Goal: Task Accomplishment & Management: Manage account settings

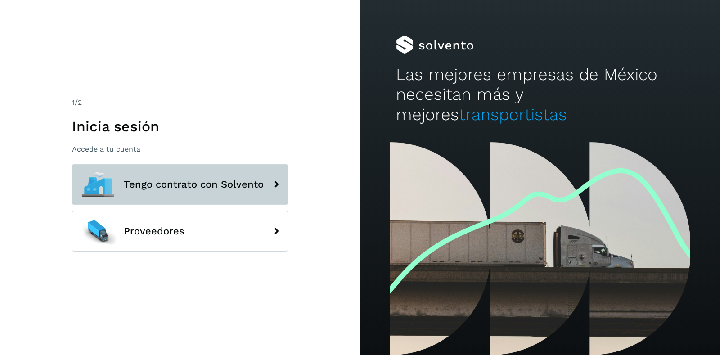
click at [237, 175] on button "Tengo contrato con Solvento" at bounding box center [180, 184] width 216 height 41
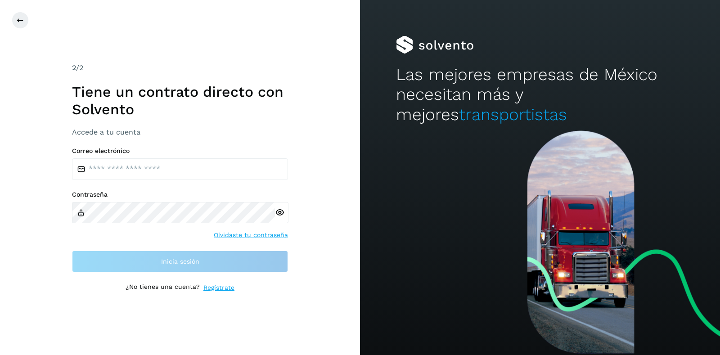
click at [160, 195] on label "Contraseña" at bounding box center [180, 195] width 216 height 8
click at [143, 180] on div "Correo electrónico Contraseña Olvidaste tu contraseña Inicia sesión" at bounding box center [180, 209] width 216 height 125
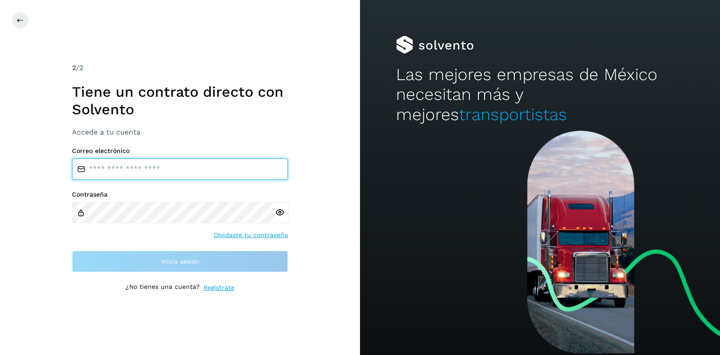
click at [132, 177] on input "email" at bounding box center [180, 169] width 216 height 22
type input "**********"
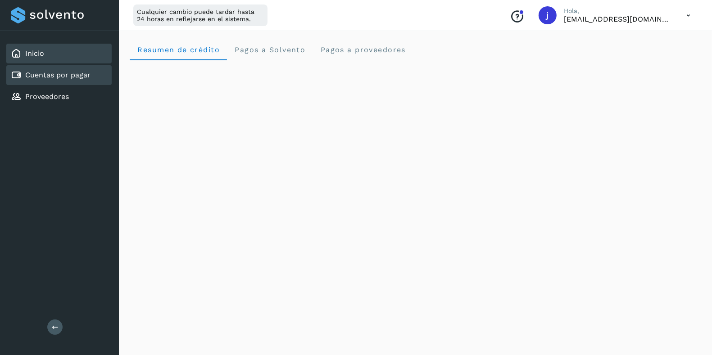
click at [55, 78] on link "Cuentas por pagar" at bounding box center [57, 75] width 65 height 9
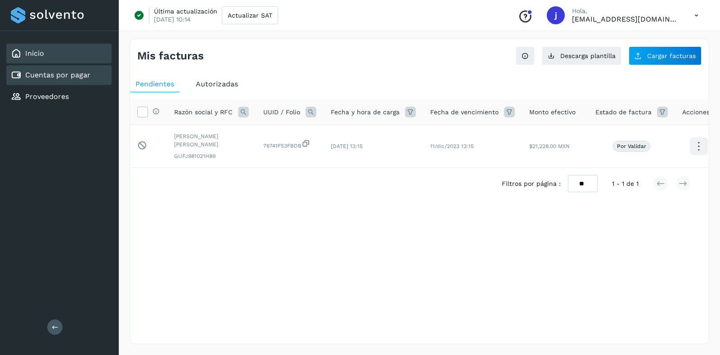
click at [41, 58] on div "Inicio" at bounding box center [27, 53] width 33 height 11
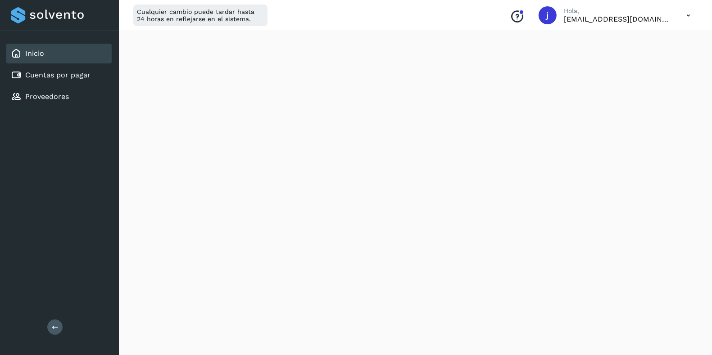
scroll to position [107, 0]
click at [684, 12] on icon at bounding box center [688, 15] width 18 height 18
click at [644, 54] on div "Cerrar sesión" at bounding box center [643, 58] width 107 height 17
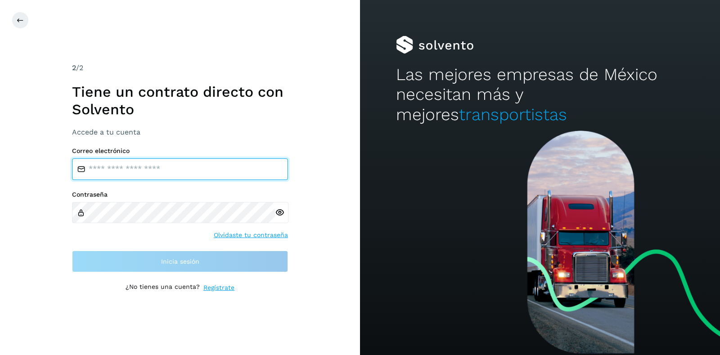
click at [113, 165] on input "email" at bounding box center [180, 169] width 216 height 22
type input "**********"
